Goal: Transaction & Acquisition: Book appointment/travel/reservation

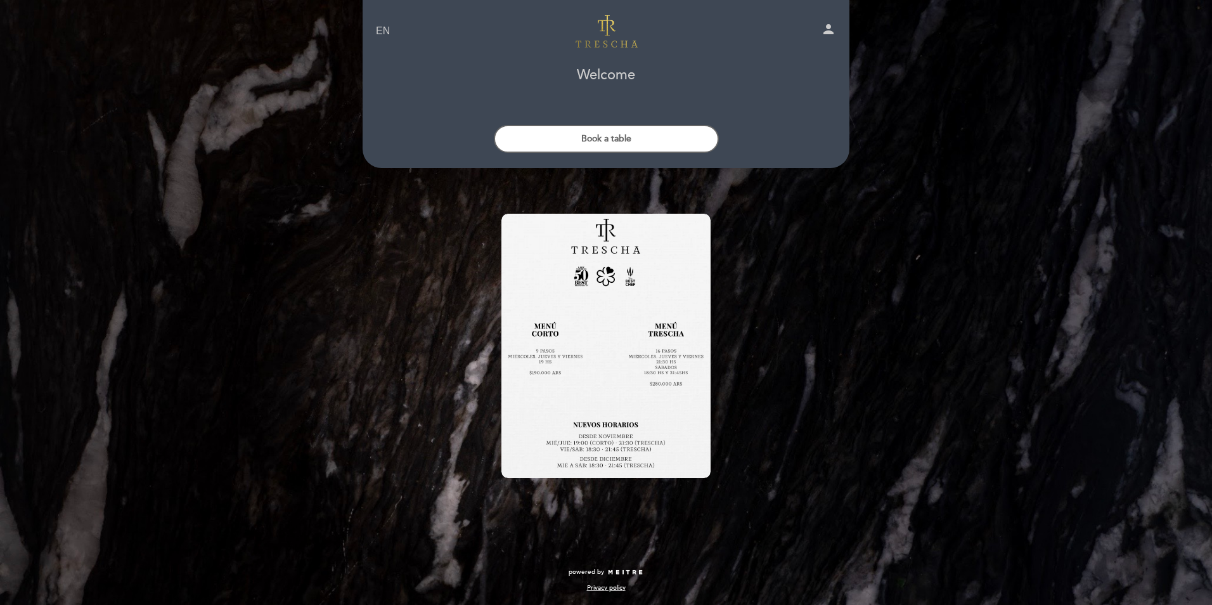
click at [556, 163] on header "EN ES PT Trescha person Welcome Welcome, Change user Book a table Select the nu…" at bounding box center [605, 84] width 487 height 168
click at [557, 144] on button "Book a table" at bounding box center [606, 139] width 225 height 28
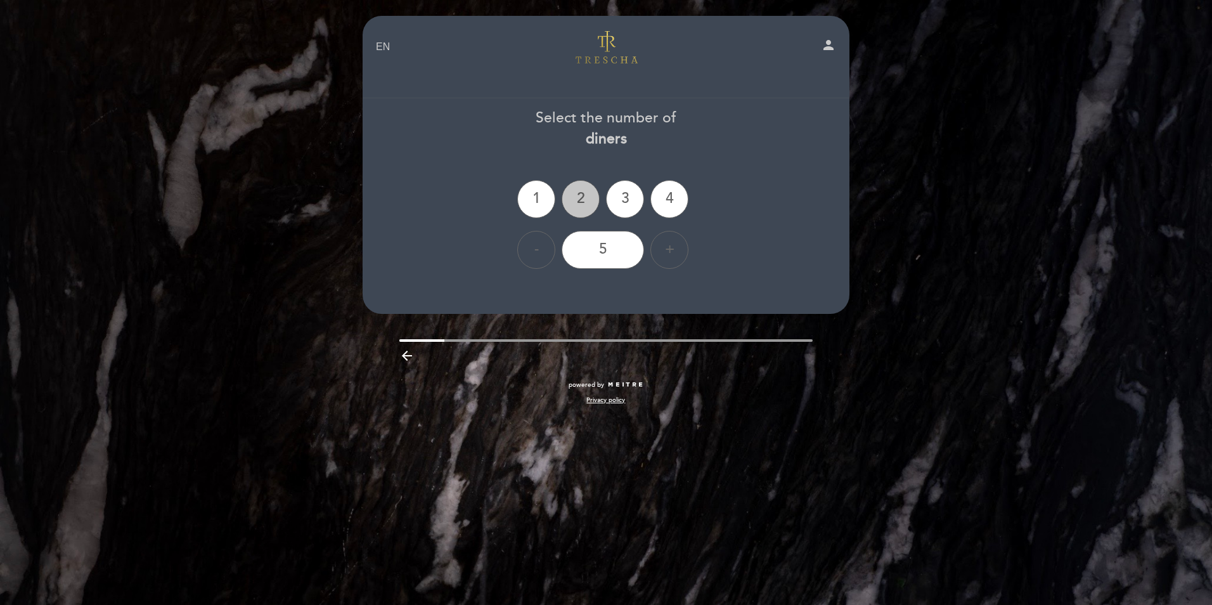
click at [582, 191] on div "2" at bounding box center [580, 199] width 38 height 38
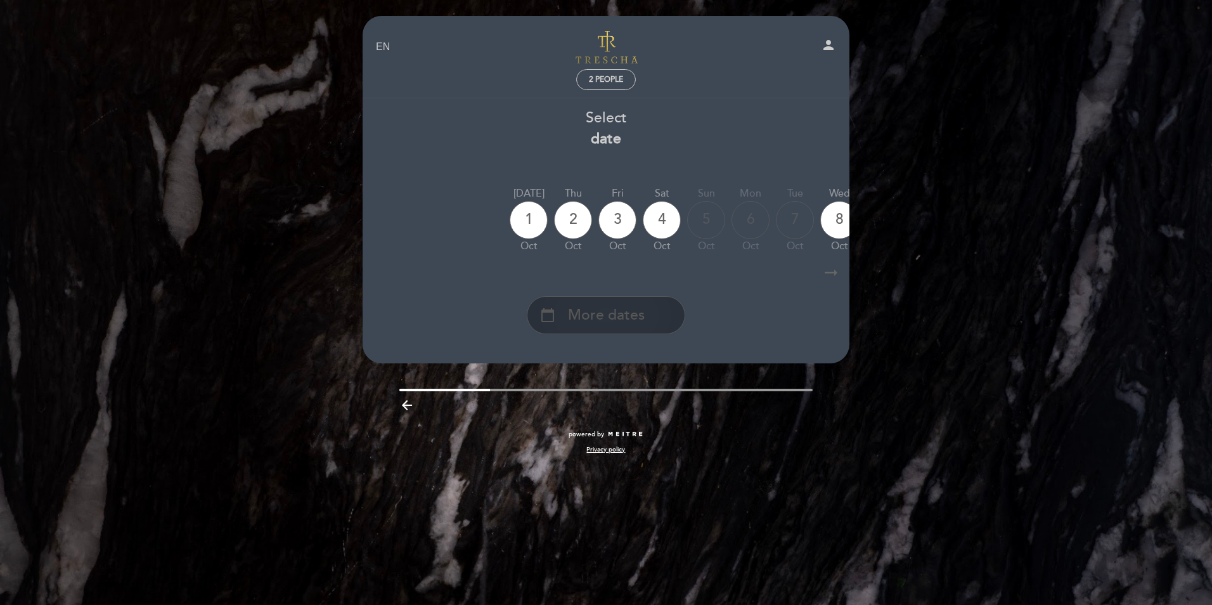
click at [587, 314] on span "More dates" at bounding box center [606, 315] width 77 height 21
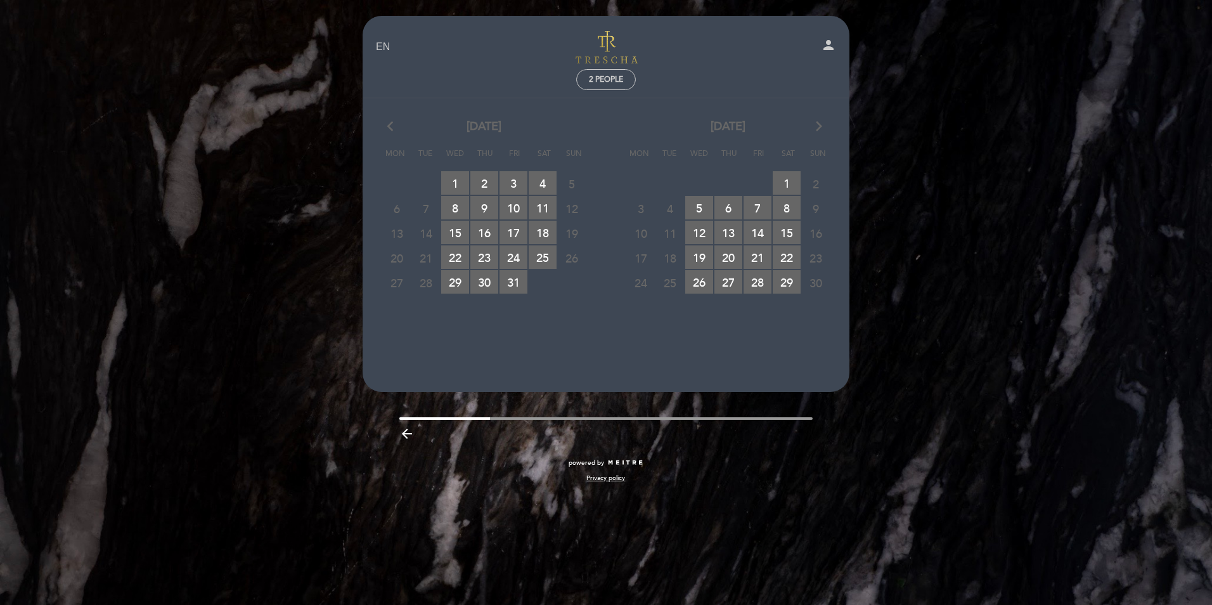
click at [814, 123] on icon "arrow_forward_ios" at bounding box center [818, 127] width 11 height 16
click at [696, 311] on span "31" at bounding box center [699, 306] width 28 height 23
click at [646, 310] on span "29" at bounding box center [641, 306] width 28 height 23
click at [811, 127] on div "December, 2025 arrow_forward_ios" at bounding box center [728, 127] width 244 height 16
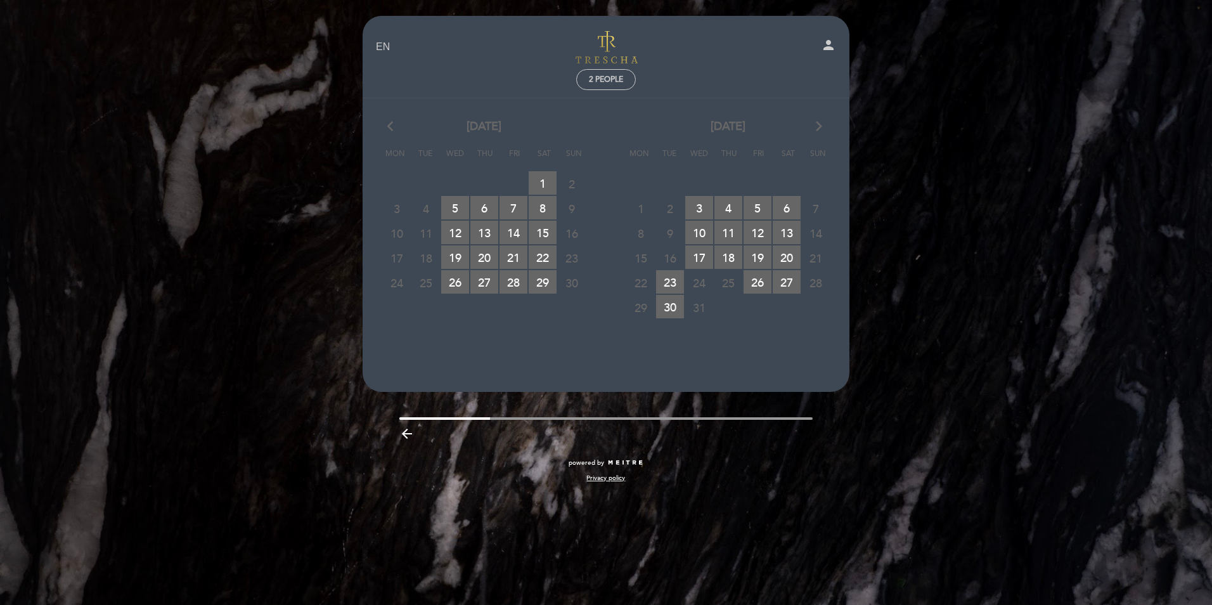
click at [815, 127] on icon "arrow_forward_ios" at bounding box center [818, 127] width 11 height 16
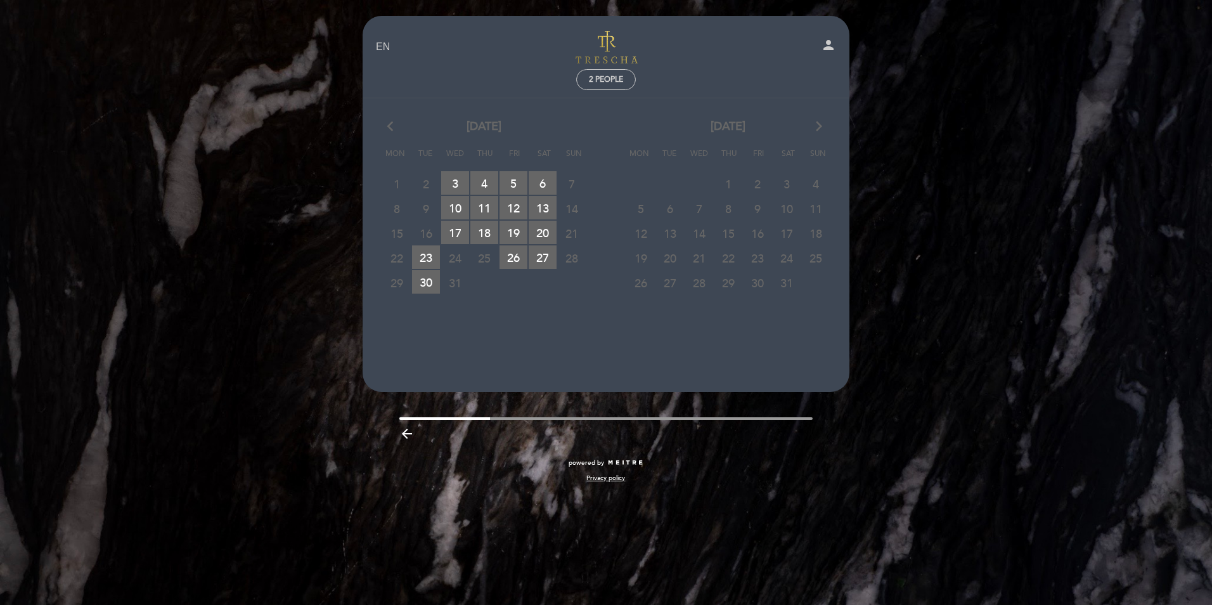
click at [729, 185] on span "1" at bounding box center [728, 183] width 28 height 23
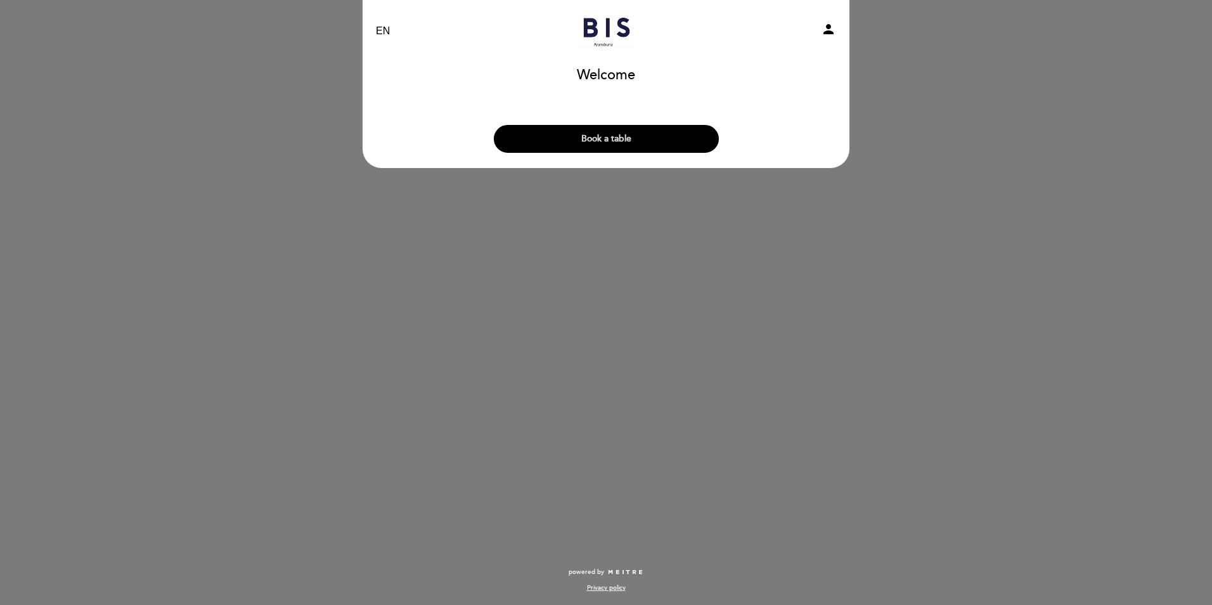
click at [657, 140] on button "Book a table" at bounding box center [606, 139] width 225 height 28
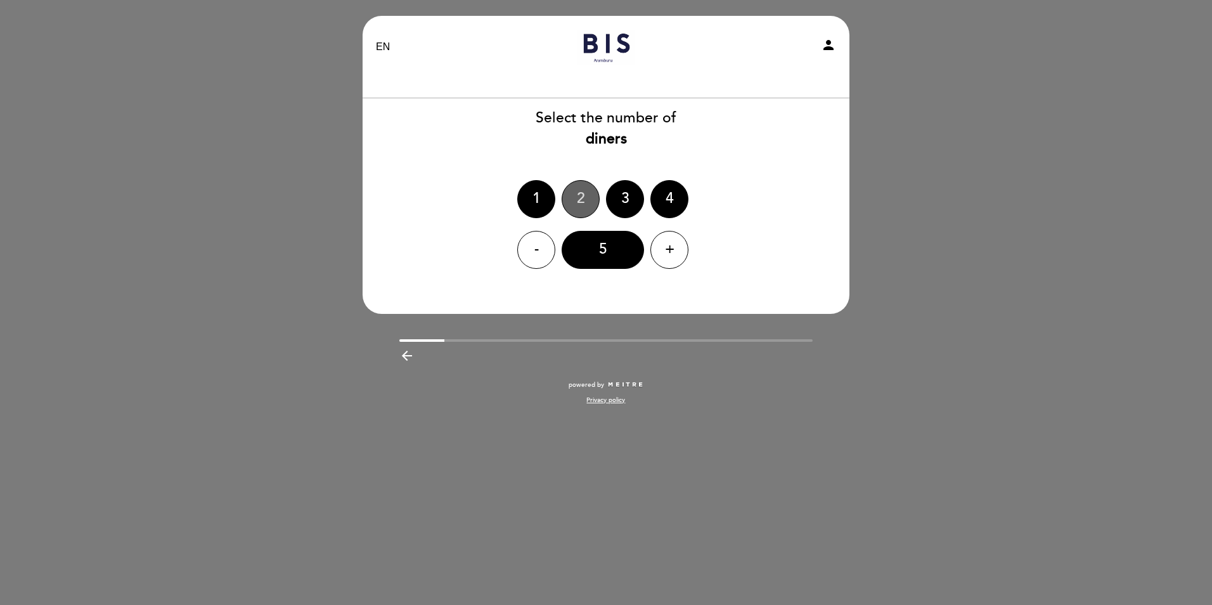
click at [573, 189] on div "2" at bounding box center [580, 199] width 38 height 38
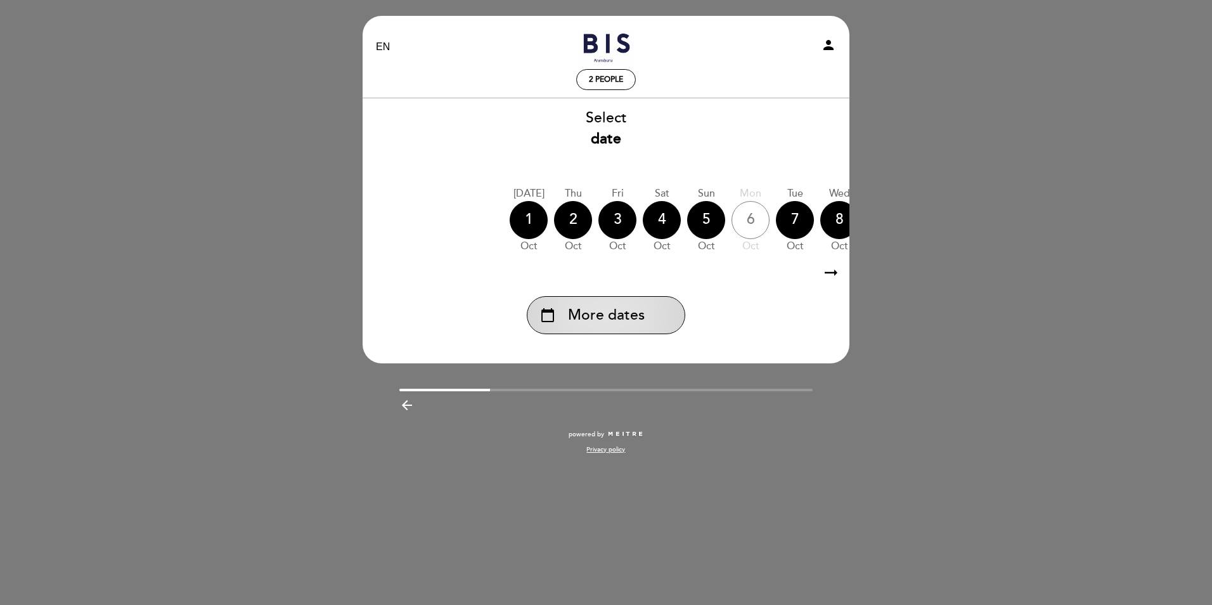
click at [596, 314] on span "More dates" at bounding box center [606, 315] width 77 height 21
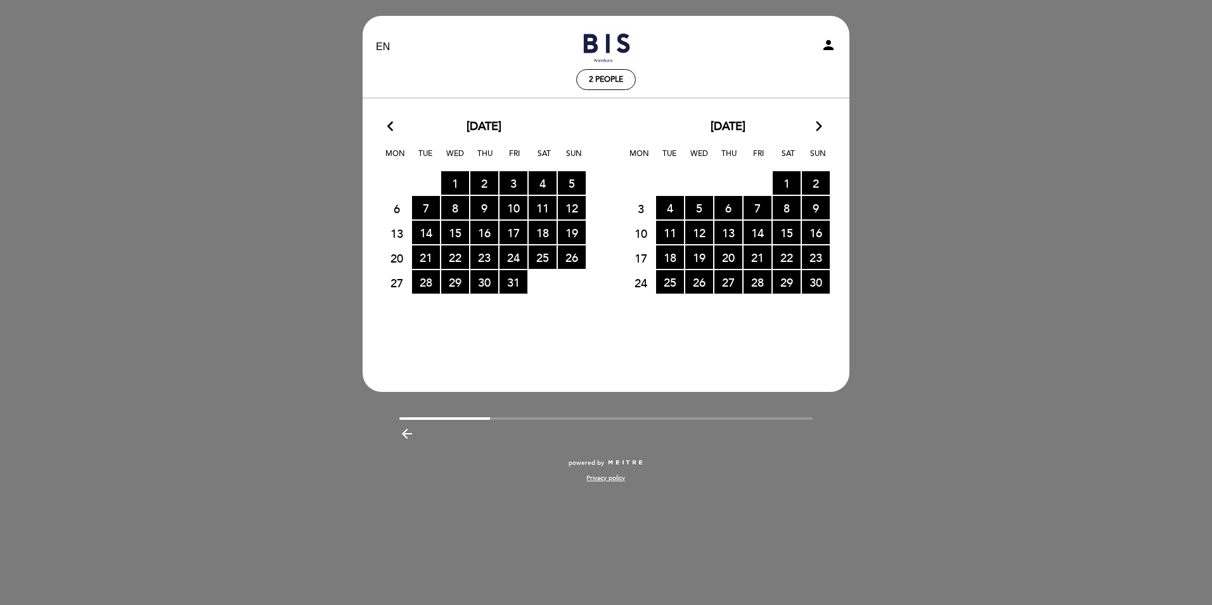
click at [823, 127] on icon "arrow_forward_ios" at bounding box center [818, 127] width 11 height 16
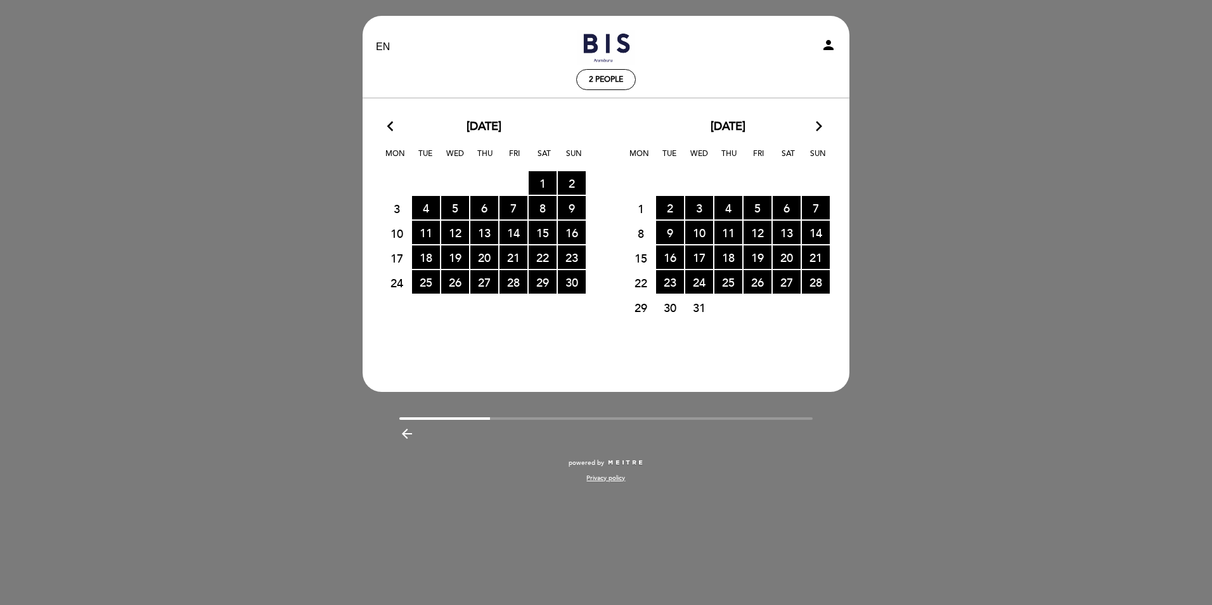
click at [818, 127] on icon "arrow_forward_ios" at bounding box center [818, 127] width 11 height 16
